Goal: Check status: Check status

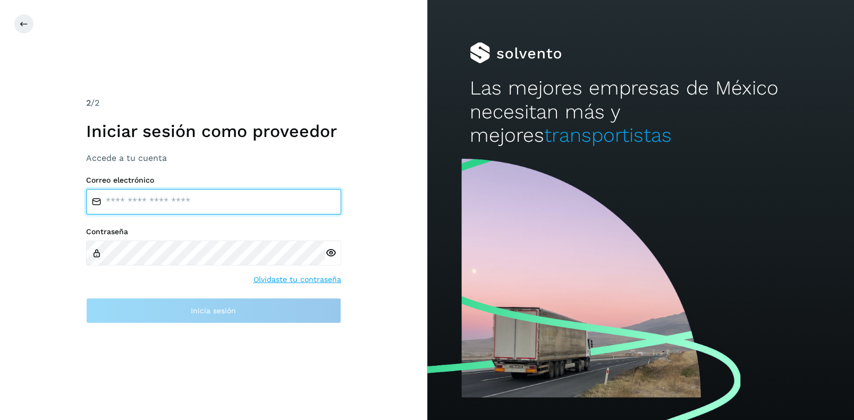
click at [143, 203] on input "email" at bounding box center [213, 201] width 255 height 25
type input "**********"
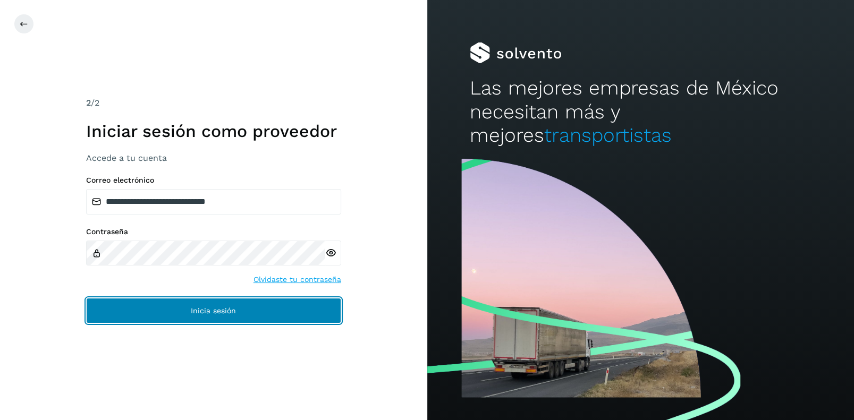
click at [208, 311] on span "Inicia sesión" at bounding box center [213, 310] width 45 height 7
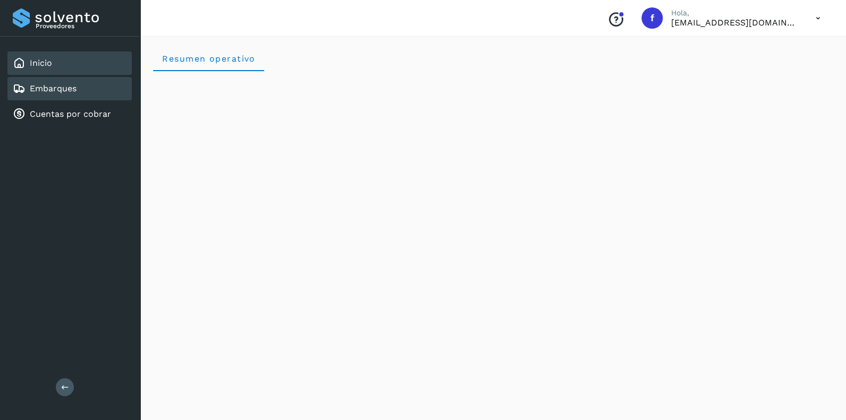
click at [52, 91] on link "Embarques" at bounding box center [53, 88] width 47 height 10
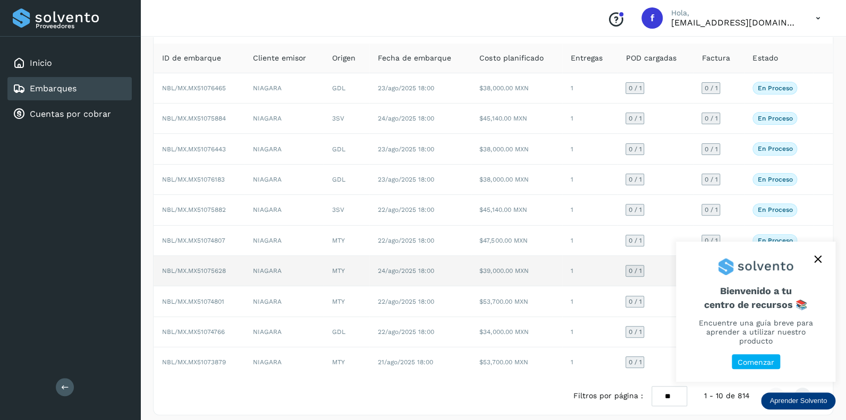
scroll to position [69, 0]
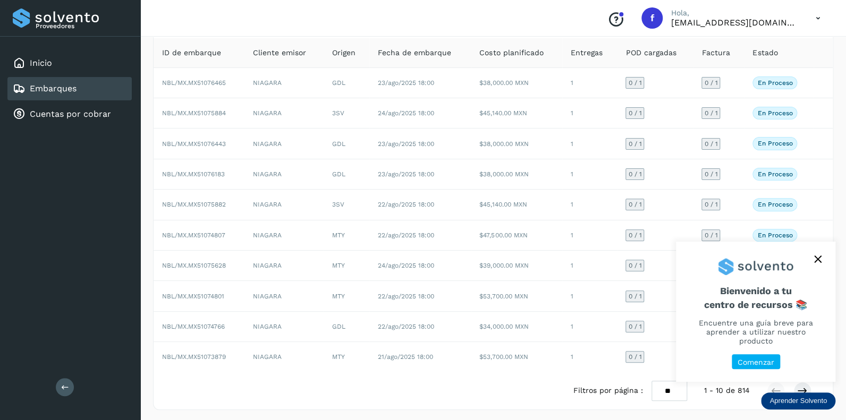
click at [816, 263] on icon "close," at bounding box center [817, 259] width 7 height 7
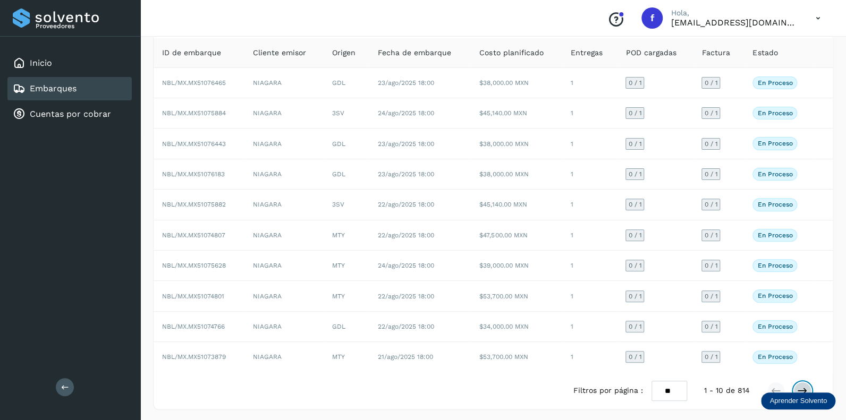
click at [800, 386] on icon at bounding box center [802, 391] width 11 height 11
click at [801, 386] on icon at bounding box center [802, 391] width 11 height 11
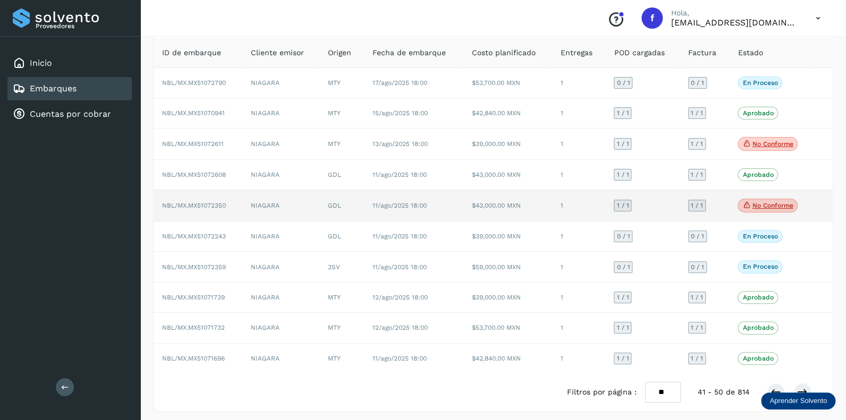
click at [759, 207] on p "No conforme" at bounding box center [772, 205] width 41 height 7
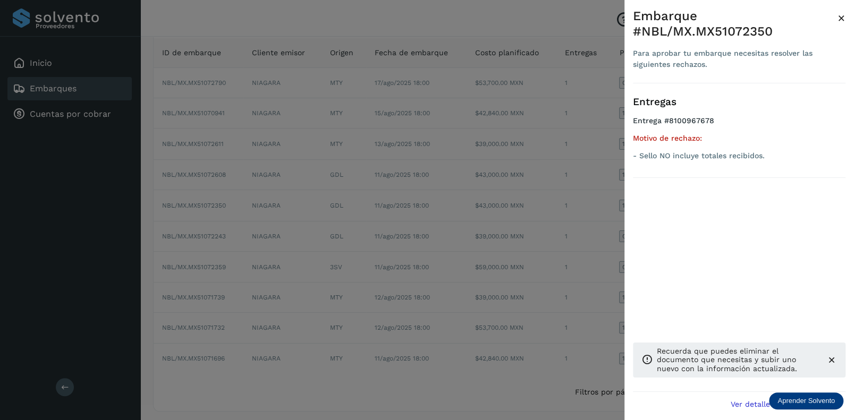
click at [839, 17] on span "×" at bounding box center [841, 18] width 8 height 15
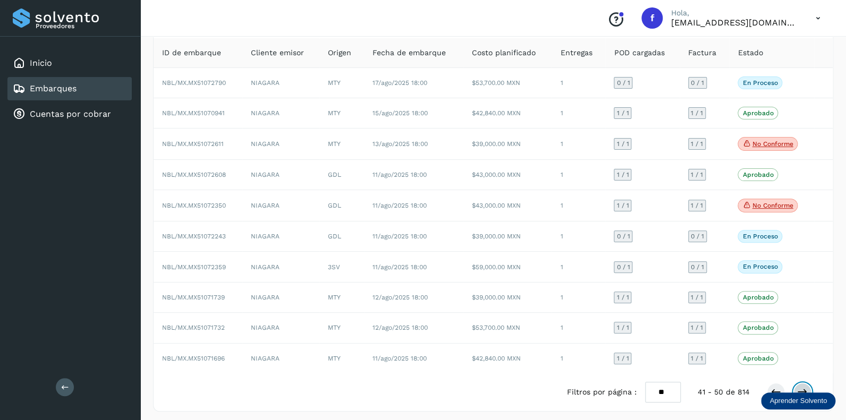
click at [801, 388] on icon at bounding box center [802, 392] width 11 height 11
